Goal: Task Accomplishment & Management: Manage account settings

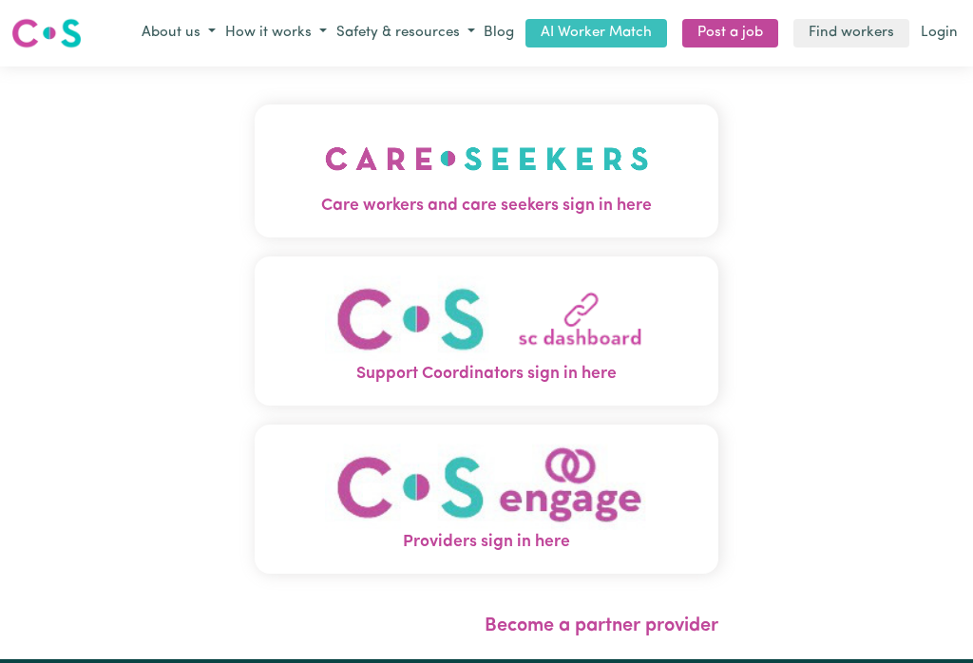
click at [451, 161] on img "Care workers and care seekers sign in here" at bounding box center [487, 159] width 324 height 70
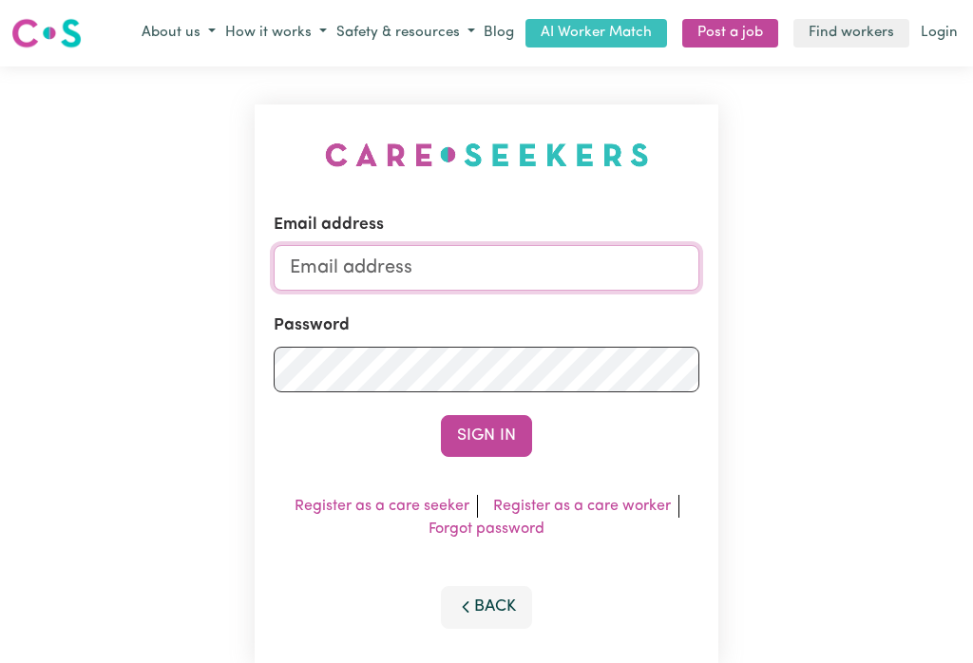
click at [386, 258] on input "Email address" at bounding box center [487, 268] width 426 height 46
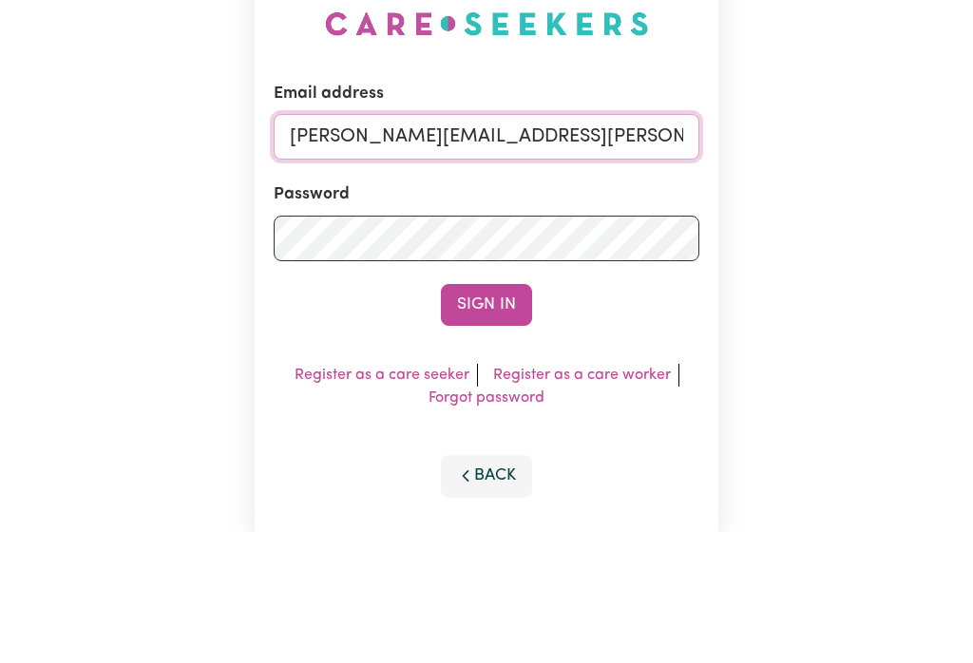
type input "[PERSON_NAME][EMAIL_ADDRESS][PERSON_NAME][DOMAIN_NAME]"
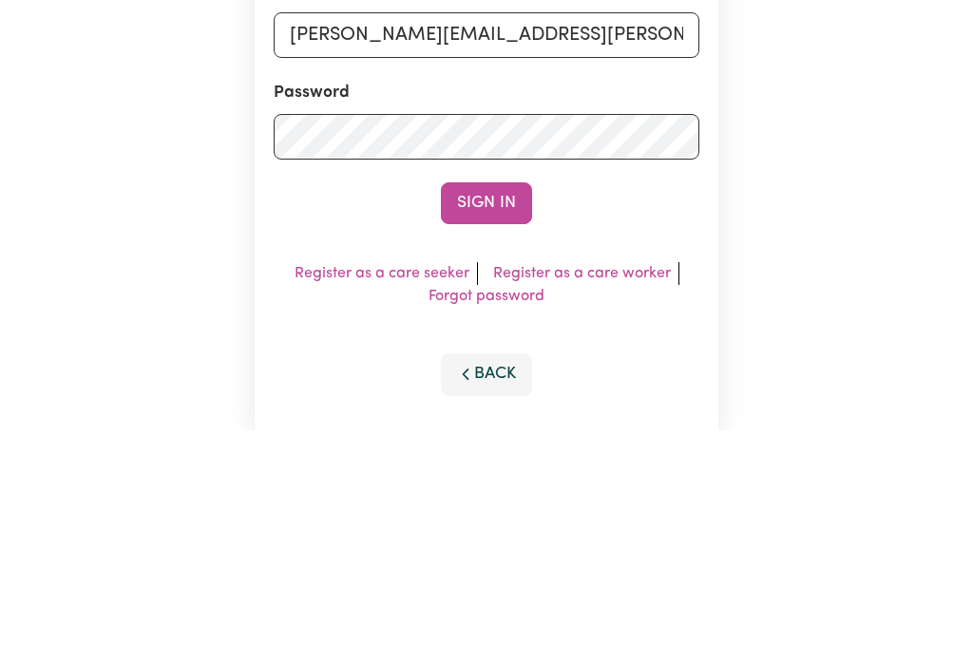
click at [500, 415] on button "Sign In" at bounding box center [486, 436] width 91 height 42
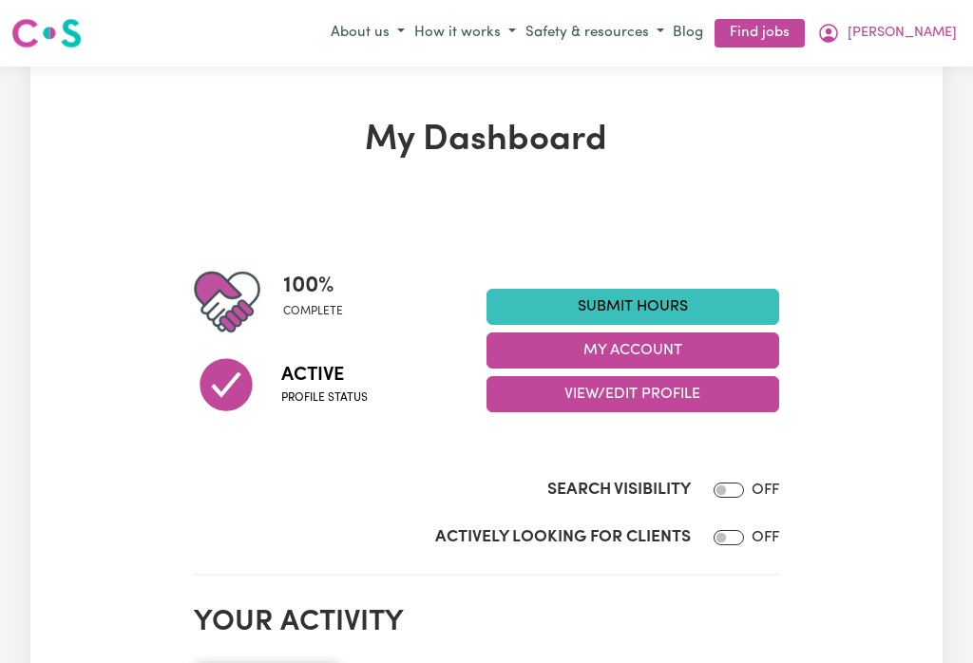
click at [632, 345] on button "My Account" at bounding box center [633, 351] width 293 height 36
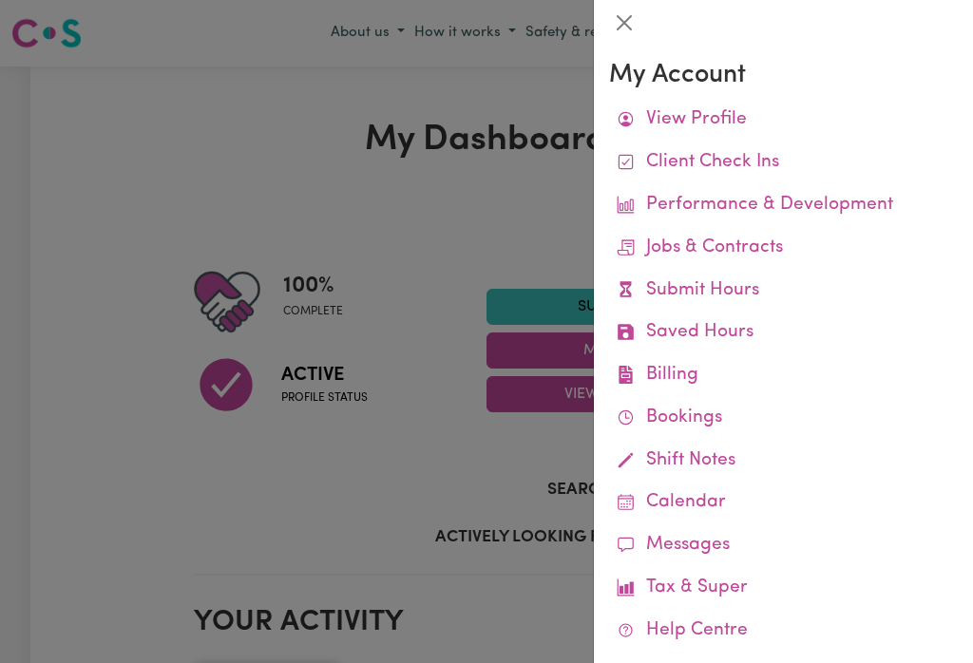
click at [0, 0] on link "Remittances" at bounding box center [0, 0] width 0 height 0
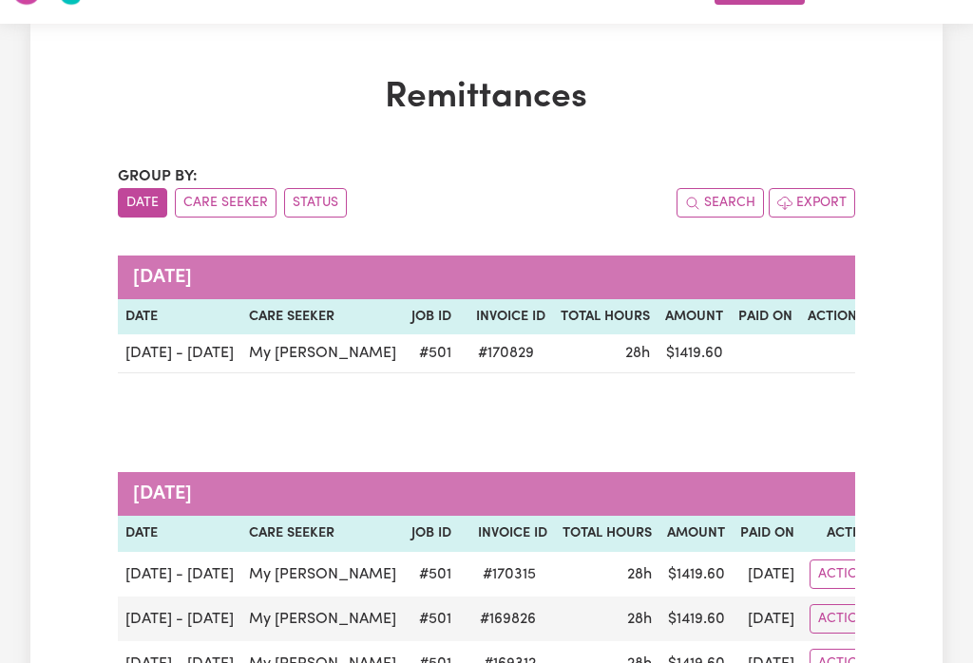
scroll to position [22, 0]
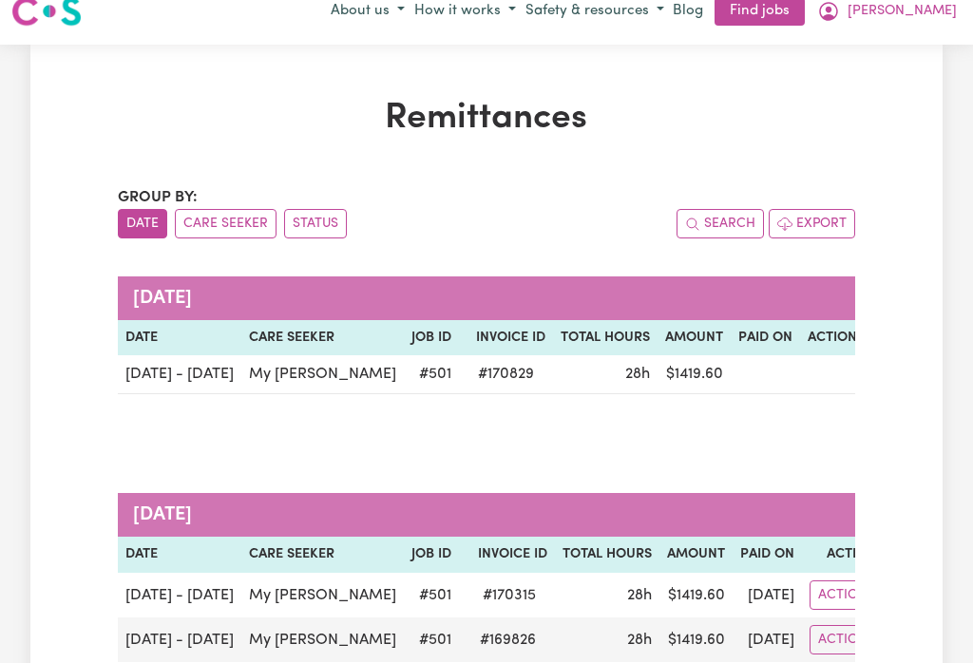
click at [950, 6] on button "[PERSON_NAME]" at bounding box center [887, 11] width 149 height 32
click at [884, 79] on link "My Dashboard" at bounding box center [886, 85] width 150 height 36
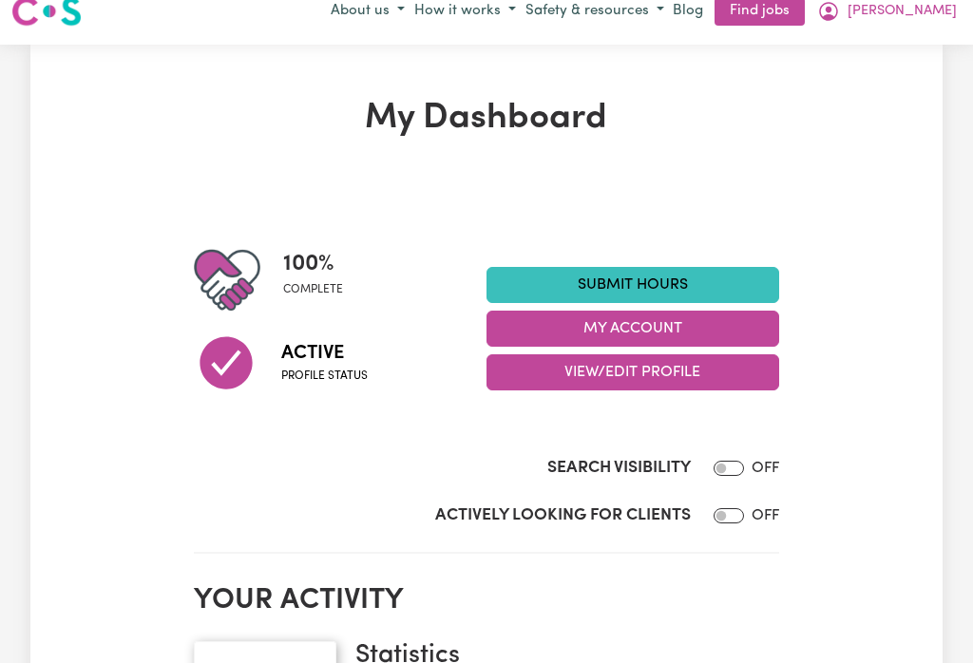
click at [641, 526] on label "Actively Looking for Clients" at bounding box center [563, 516] width 256 height 25
click at [714, 524] on input "Actively Looking for Clients" at bounding box center [729, 515] width 30 height 15
checkbox input "true"
click at [706, 311] on button "My Account" at bounding box center [633, 329] width 293 height 36
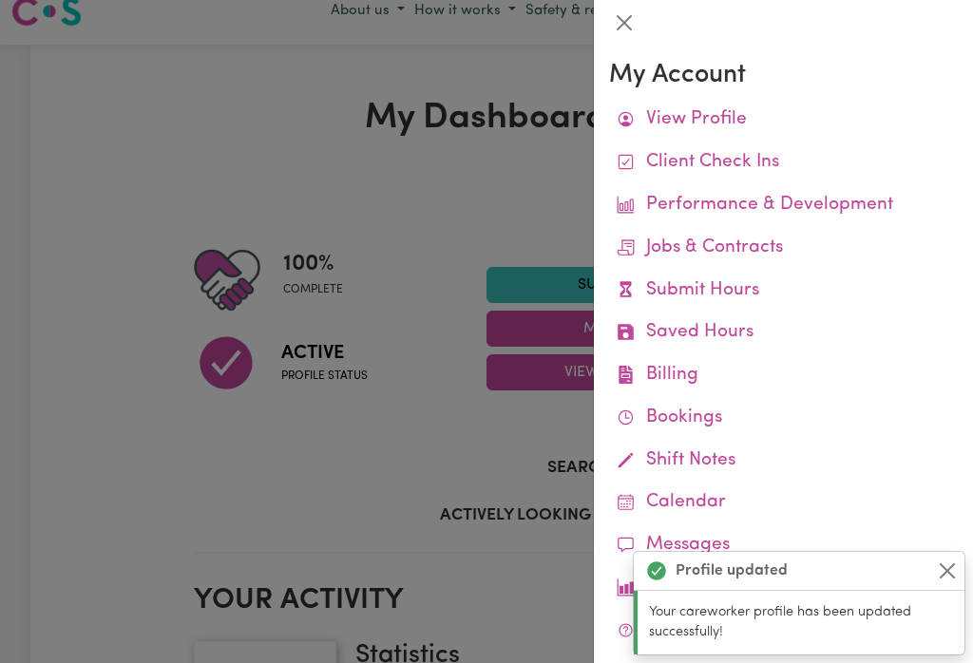
click at [0, 0] on link "Job Reports" at bounding box center [0, 0] width 0 height 0
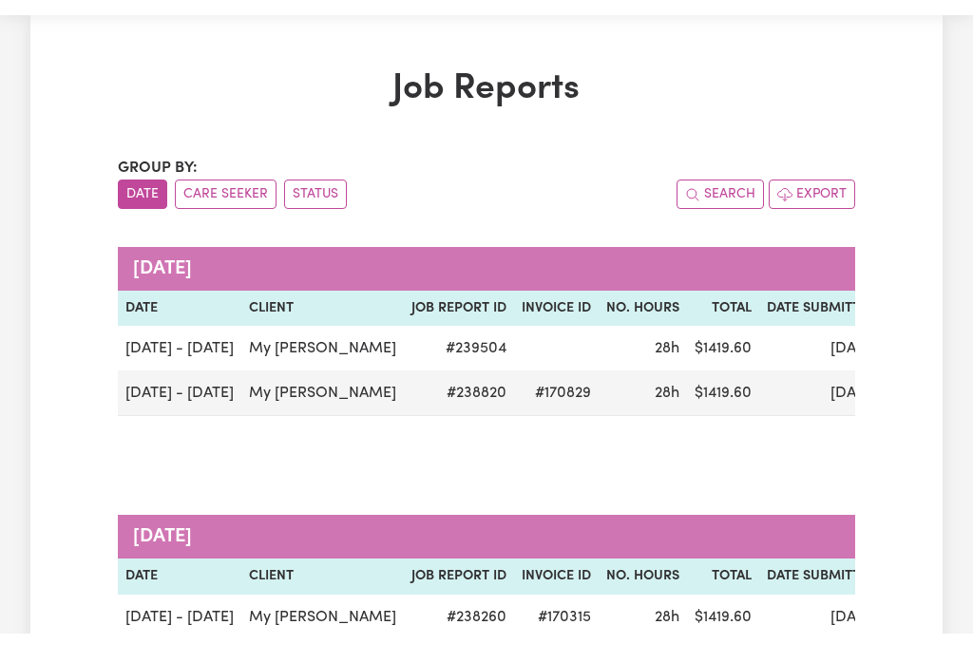
scroll to position [51, 0]
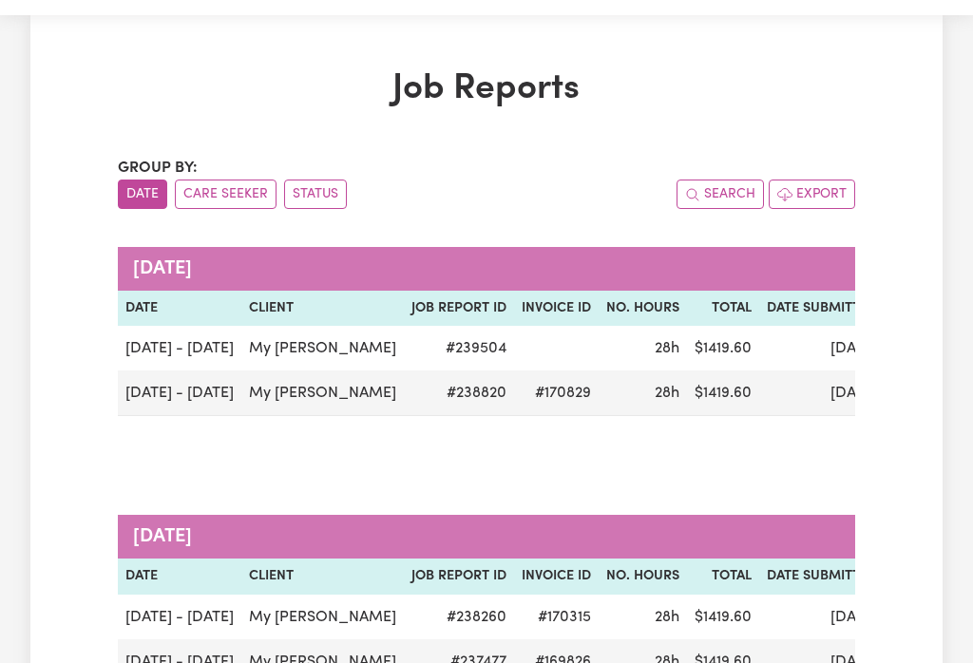
click at [829, 72] on h1 "Job Reports" at bounding box center [486, 89] width 737 height 43
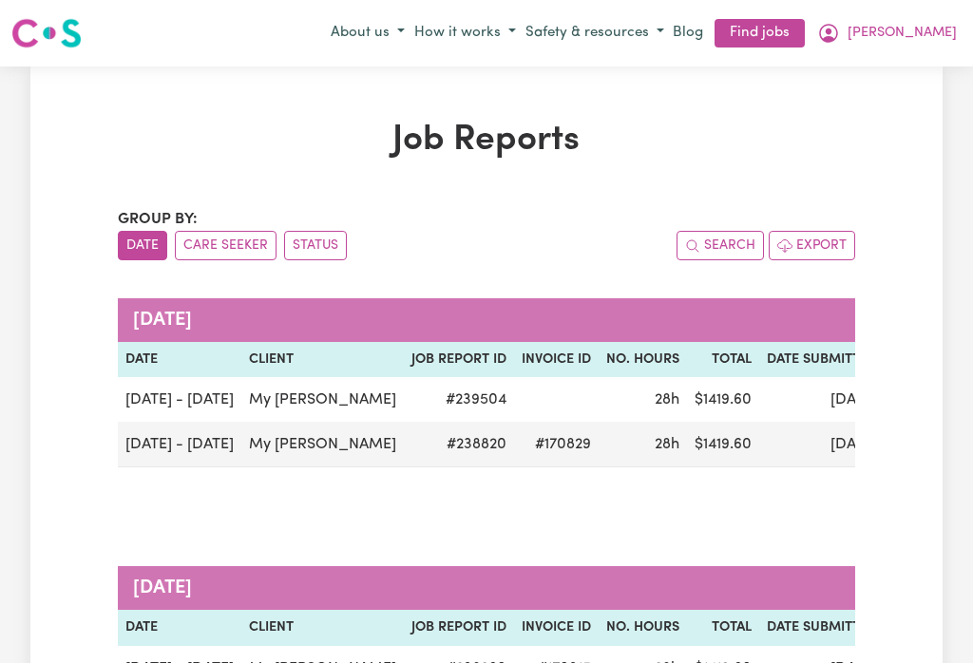
click at [948, 23] on button "[PERSON_NAME]" at bounding box center [887, 33] width 149 height 32
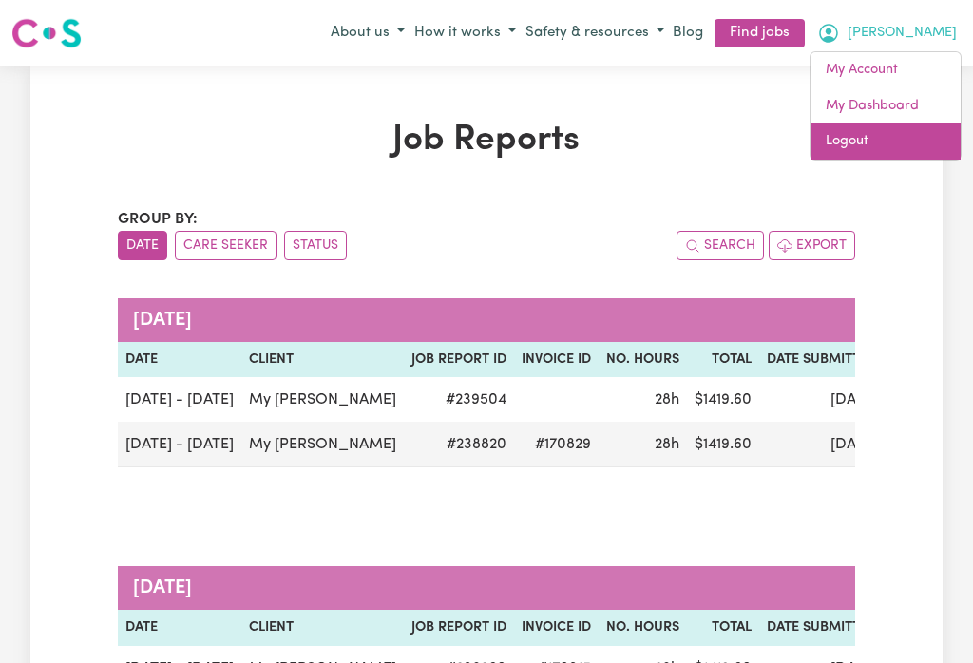
click at [863, 138] on link "Logout" at bounding box center [886, 142] width 150 height 36
